Goal: Transaction & Acquisition: Purchase product/service

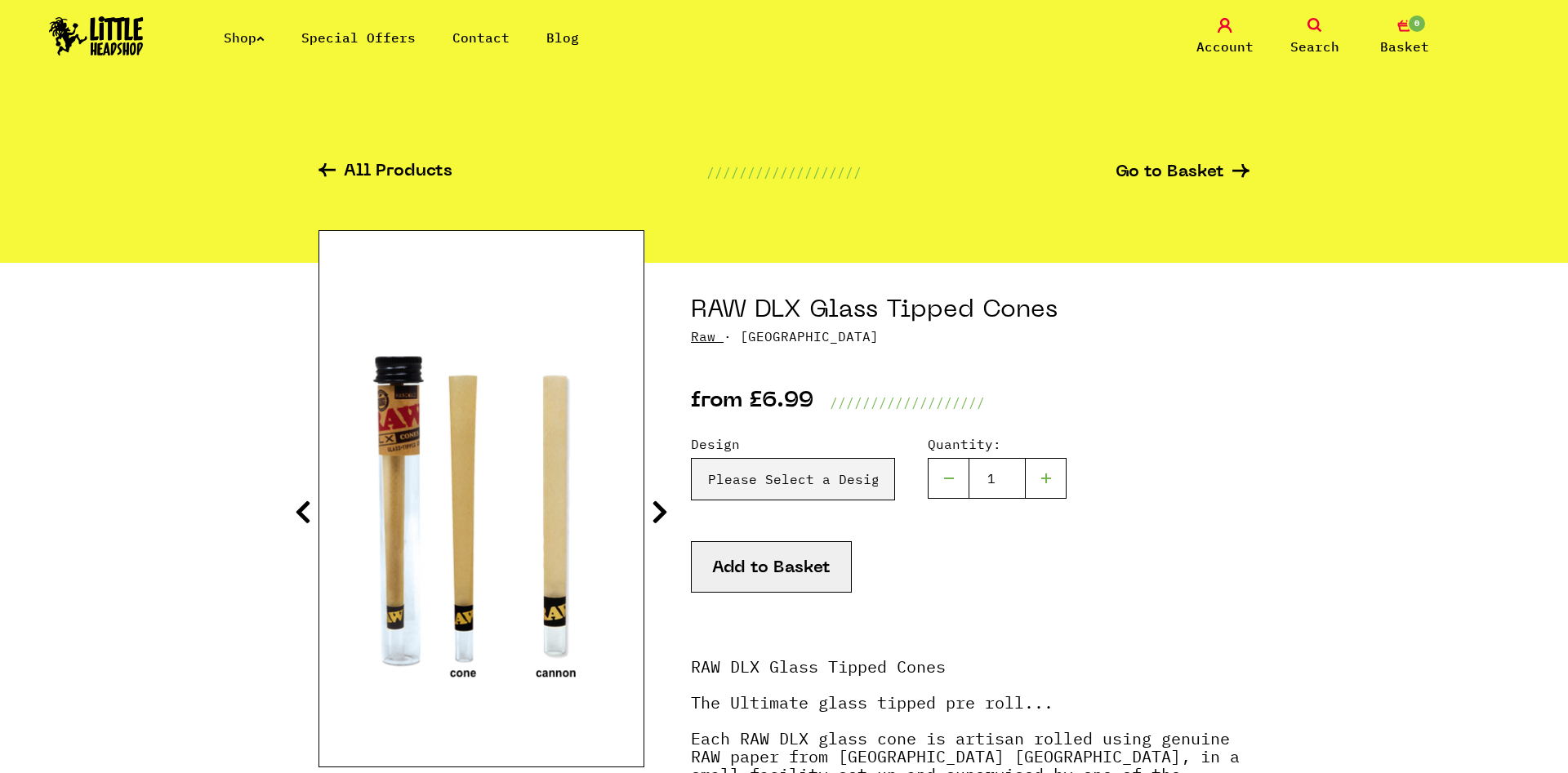
click at [1054, 482] on div at bounding box center [1046, 478] width 41 height 41
click at [1049, 482] on div at bounding box center [1046, 478] width 41 height 41
click at [1018, 476] on input "3" at bounding box center [997, 478] width 57 height 41
click at [1018, 476] on input "4" at bounding box center [997, 478] width 57 height 41
click at [1018, 476] on input "5" at bounding box center [997, 478] width 57 height 41
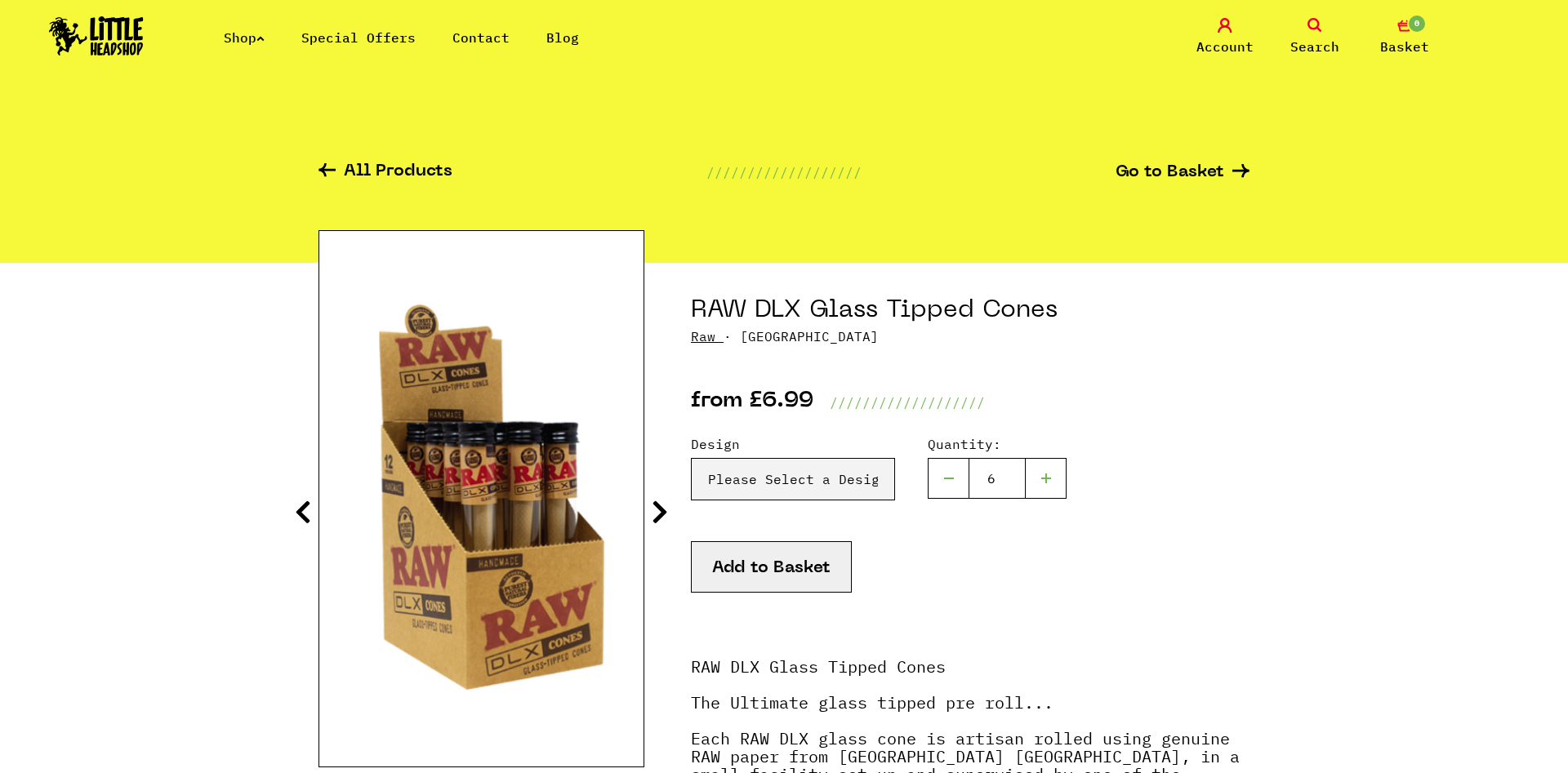
click at [1018, 476] on input "6" at bounding box center [997, 478] width 57 height 41
click at [1018, 476] on input "7" at bounding box center [997, 478] width 57 height 41
click at [1018, 476] on input "8" at bounding box center [997, 478] width 57 height 41
click at [1018, 476] on input "9" at bounding box center [997, 478] width 57 height 41
click at [1018, 476] on input "10" at bounding box center [997, 478] width 57 height 41
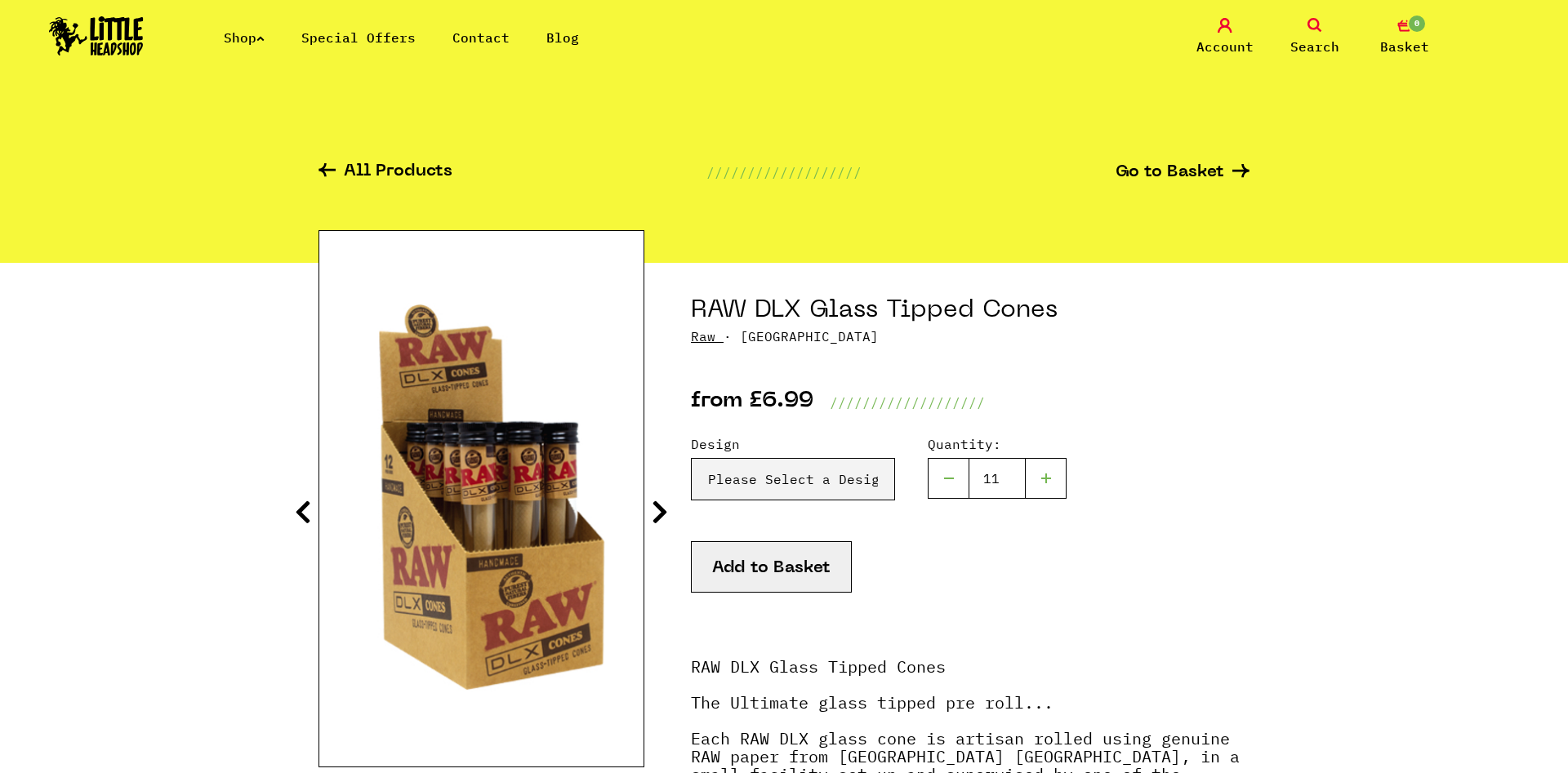
click at [1018, 476] on input "11" at bounding box center [997, 478] width 57 height 41
click at [1018, 476] on input "12" at bounding box center [997, 478] width 57 height 41
click at [1018, 476] on input "13" at bounding box center [997, 478] width 57 height 41
click at [1018, 476] on input "14" at bounding box center [997, 478] width 57 height 41
type input "17"
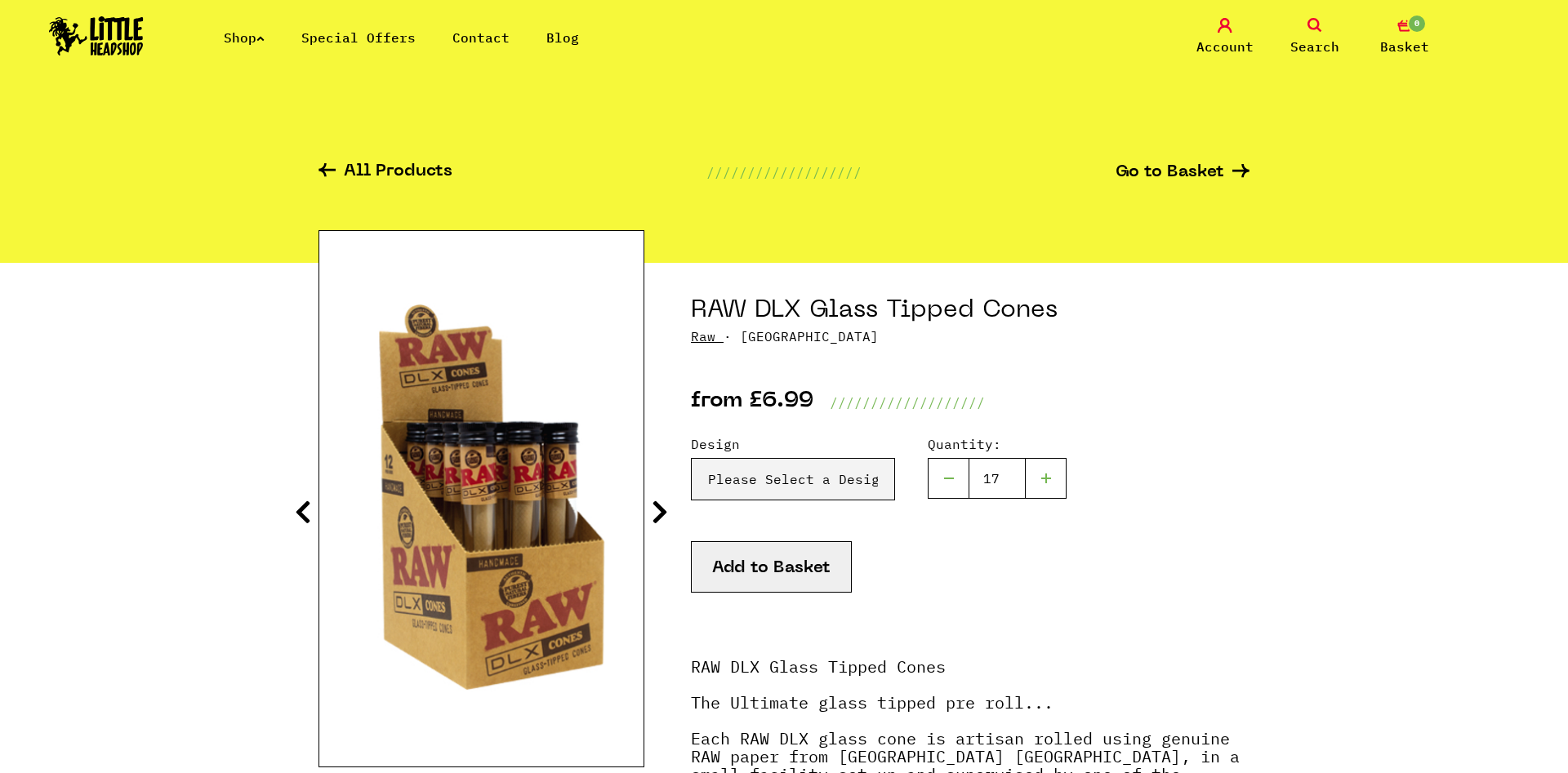
drag, startPoint x: 1018, startPoint y: 476, endPoint x: 1034, endPoint y: 445, distance: 34.9
click at [1018, 475] on input "17" at bounding box center [997, 478] width 57 height 41
